Goal: Task Accomplishment & Management: Manage account settings

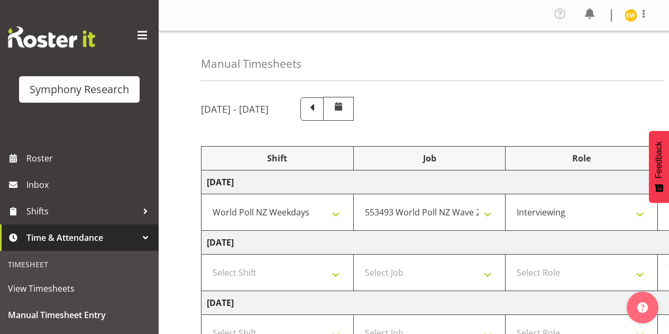
select select "41604"
select select "10527"
select select "47"
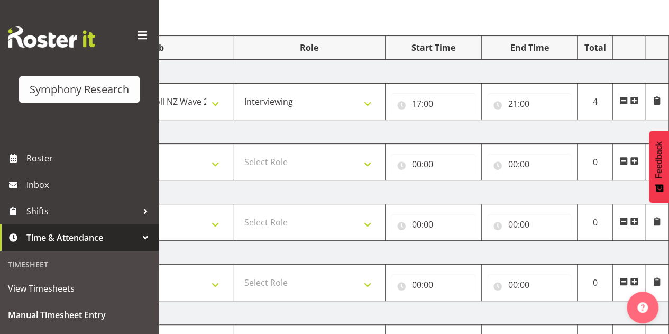
scroll to position [322, 0]
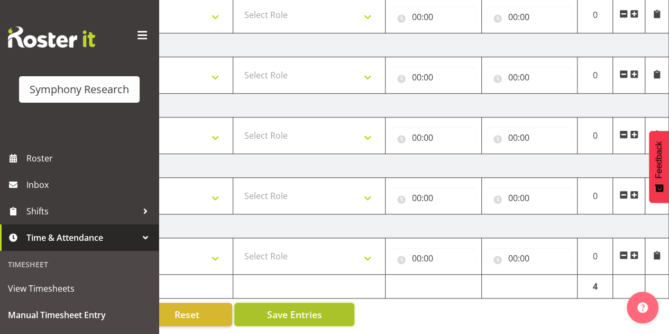
click at [298, 308] on span "Save Entries" at bounding box center [294, 314] width 55 height 14
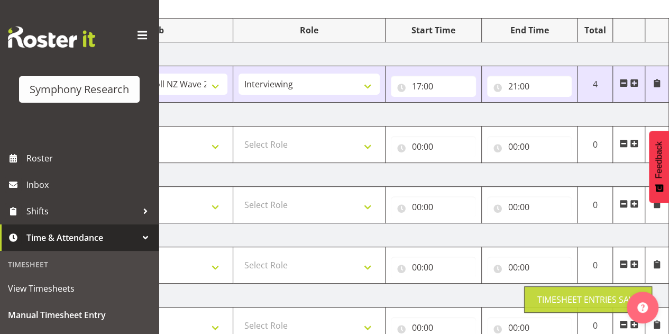
scroll to position [58, 0]
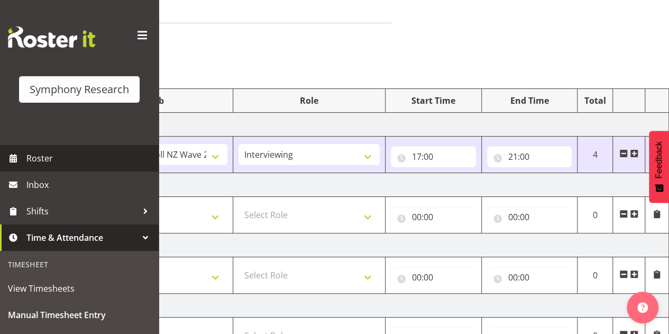
click at [44, 157] on span "Roster" at bounding box center [89, 158] width 127 height 16
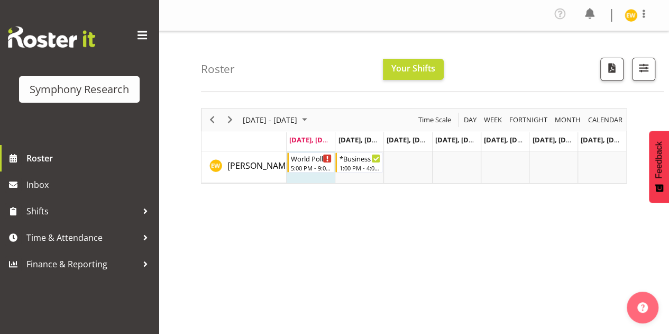
click at [303, 267] on div "September 08 - 14, 2025 Today Day Week Fortnight Month calendar Month Agenda Ti…" at bounding box center [435, 311] width 468 height 423
click at [363, 139] on span "Sep 9, Tuesday" at bounding box center [362, 140] width 48 height 10
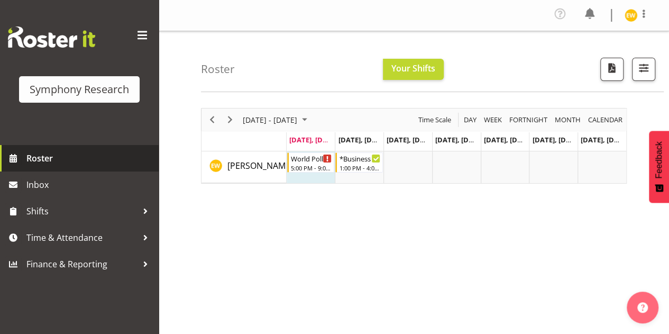
click at [52, 157] on span "Roster" at bounding box center [89, 158] width 127 height 16
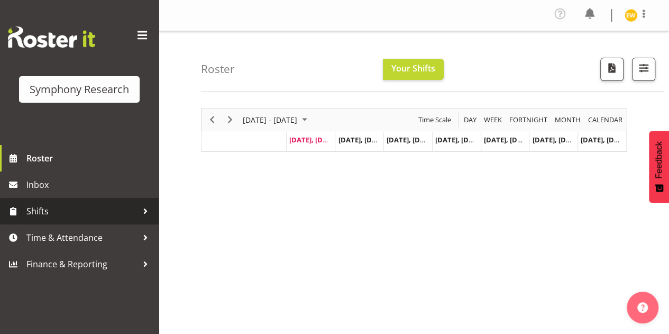
click at [70, 215] on span "Shifts" at bounding box center [81, 211] width 111 height 16
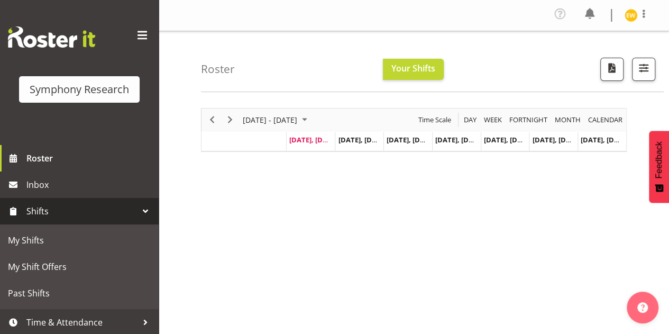
scroll to position [28, 0]
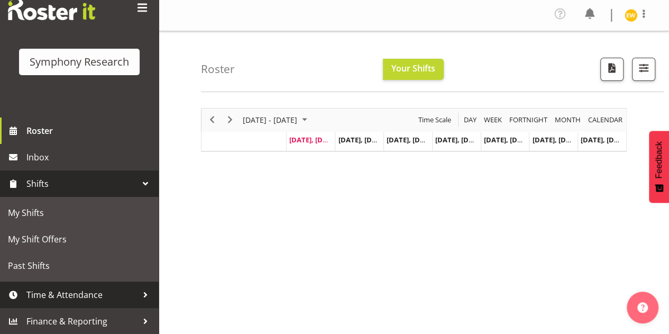
click at [41, 294] on span "Time & Attendance" at bounding box center [81, 295] width 111 height 16
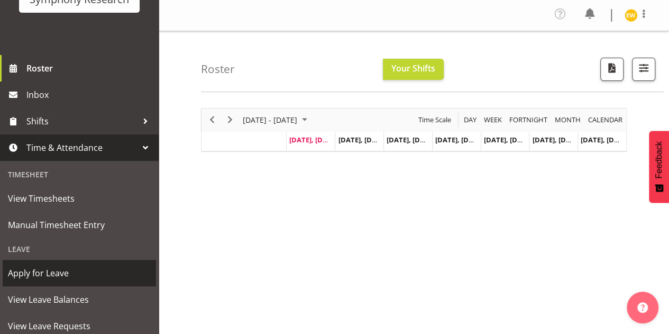
scroll to position [133, 0]
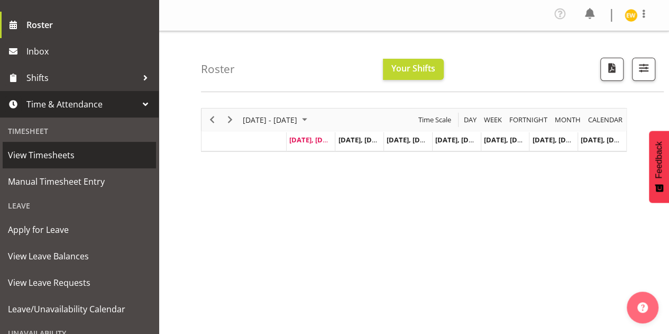
click at [60, 156] on span "View Timesheets" at bounding box center [79, 155] width 143 height 16
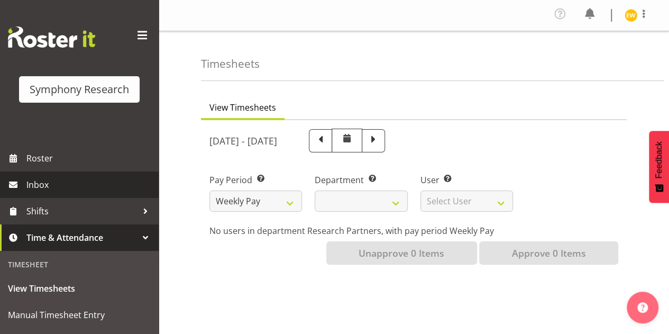
select select
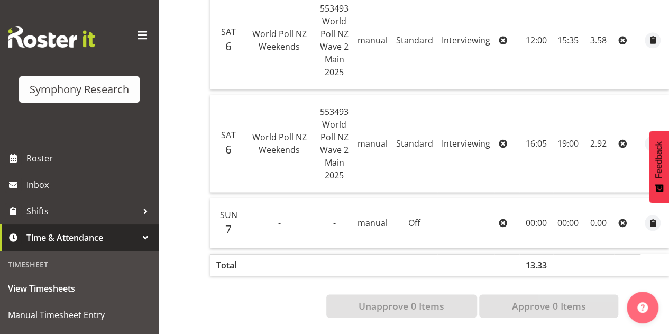
scroll to position [644, 0]
